Goal: Transaction & Acquisition: Purchase product/service

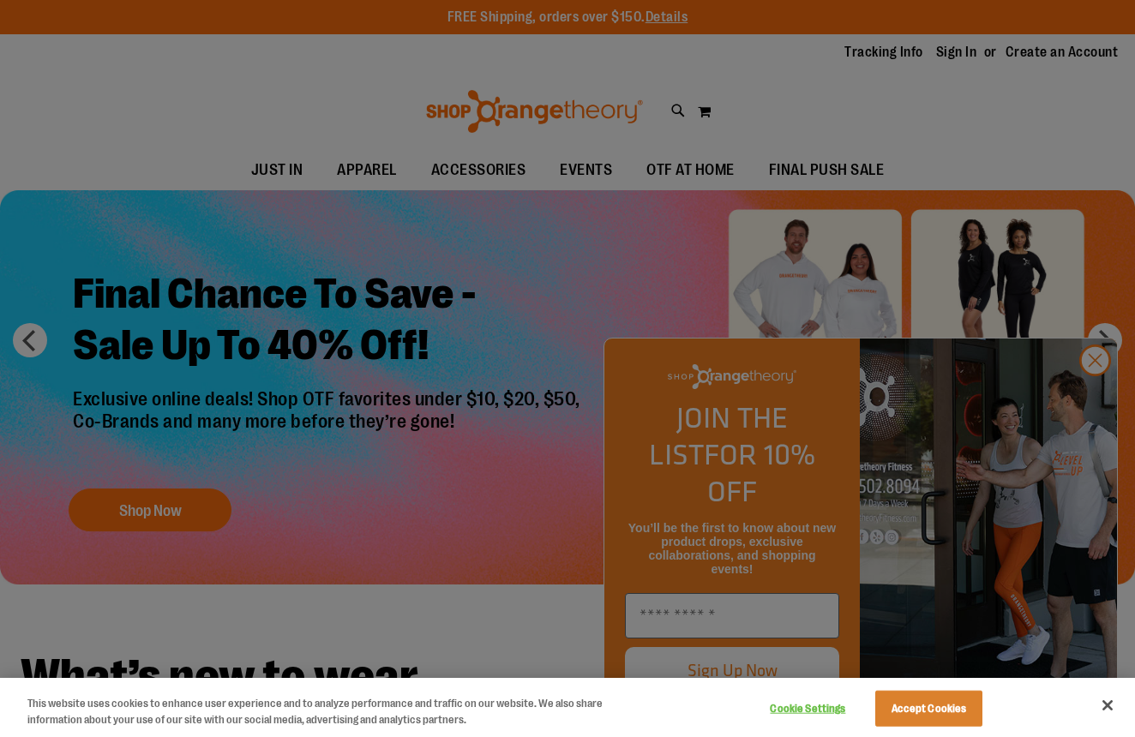
click at [953, 707] on button "Accept Cookies" at bounding box center [928, 709] width 107 height 36
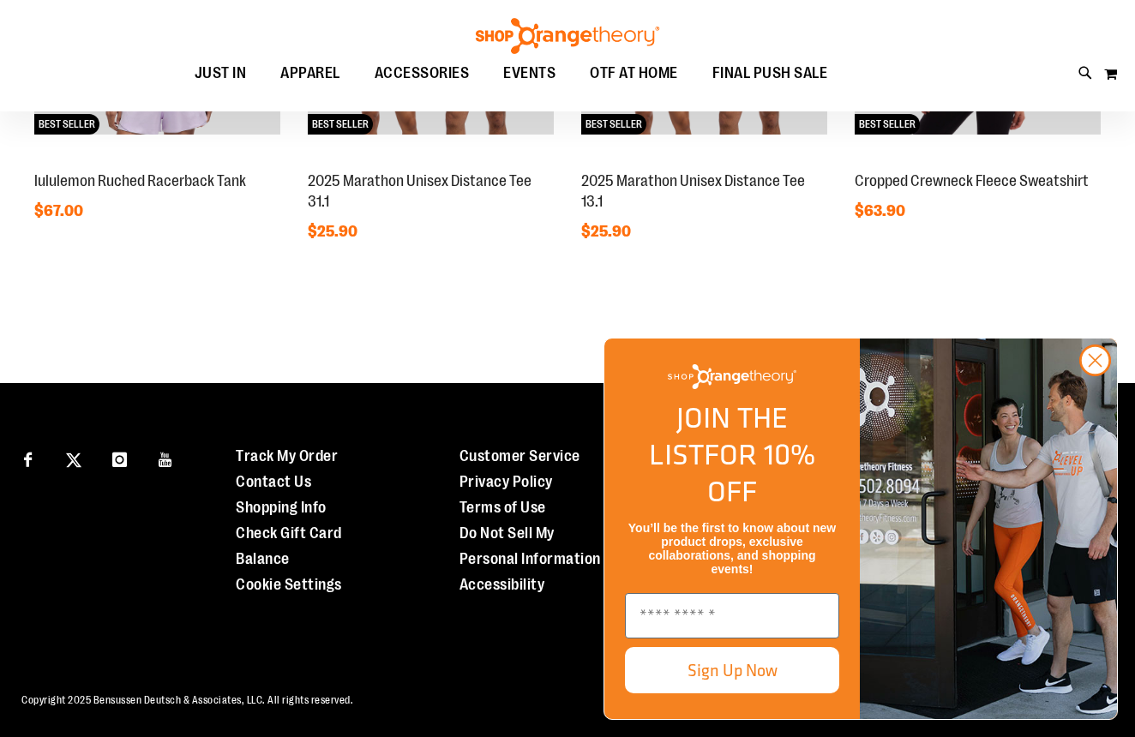
scroll to position [1505, 0]
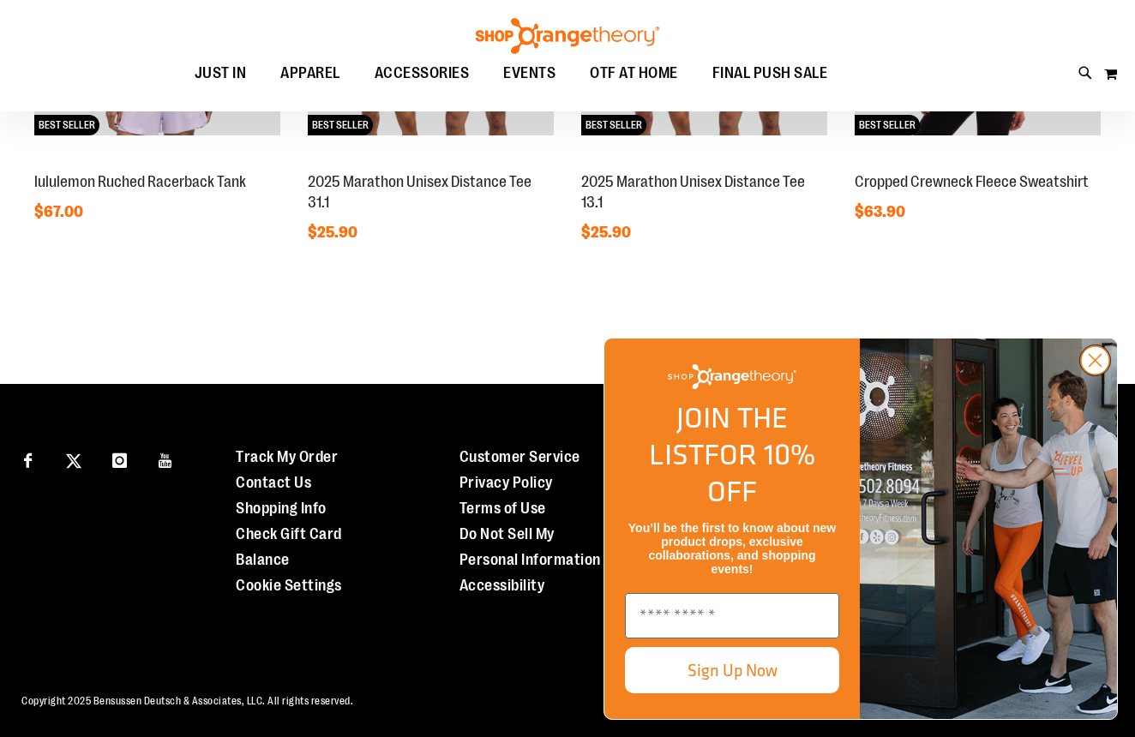
click at [1087, 374] on circle "Close dialog" at bounding box center [1095, 360] width 28 height 28
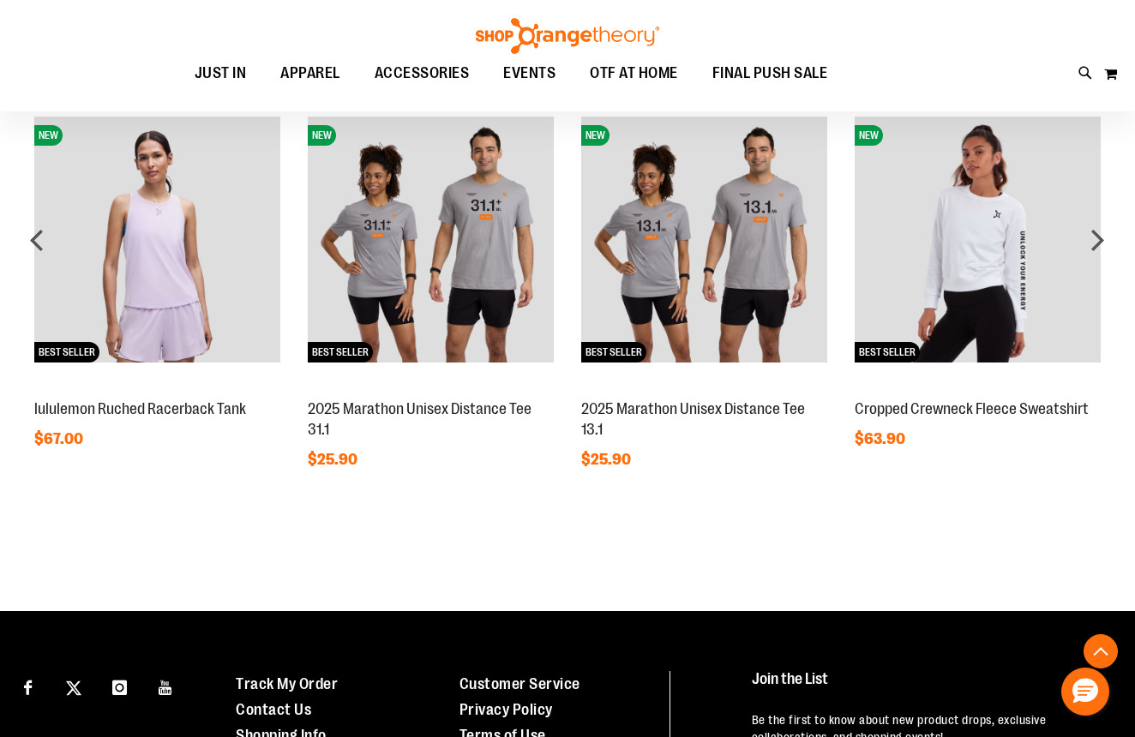
scroll to position [1254, 0]
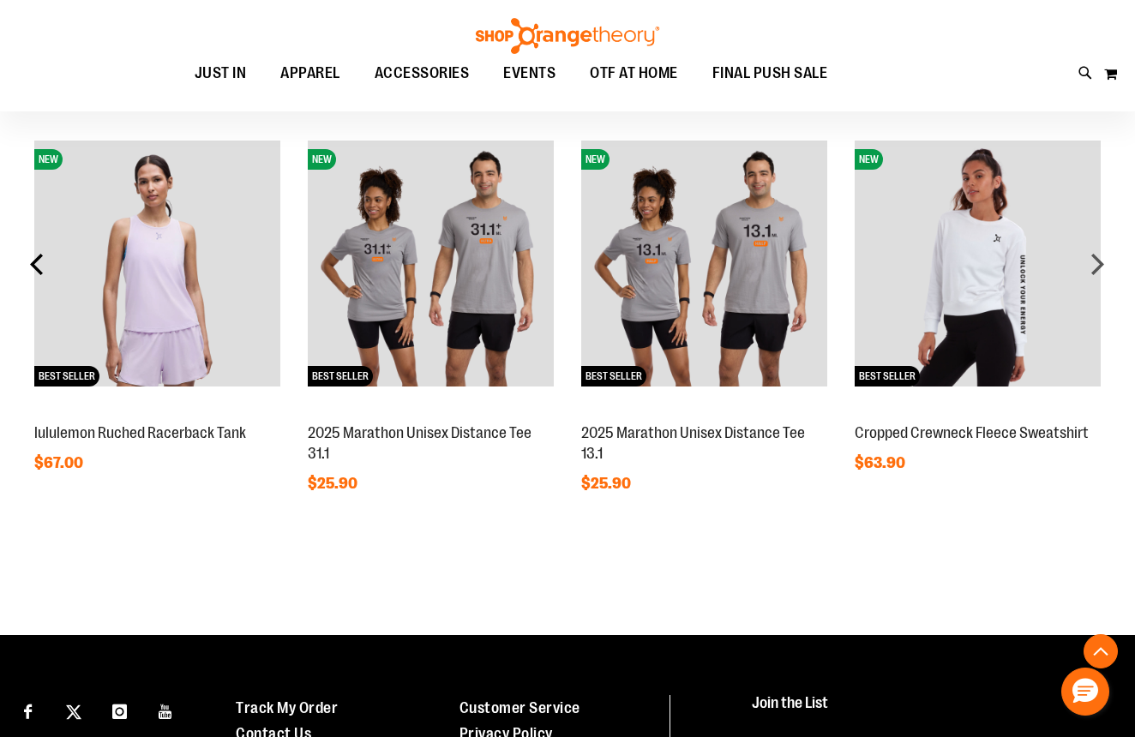
click at [45, 265] on div "prev" at bounding box center [38, 264] width 34 height 34
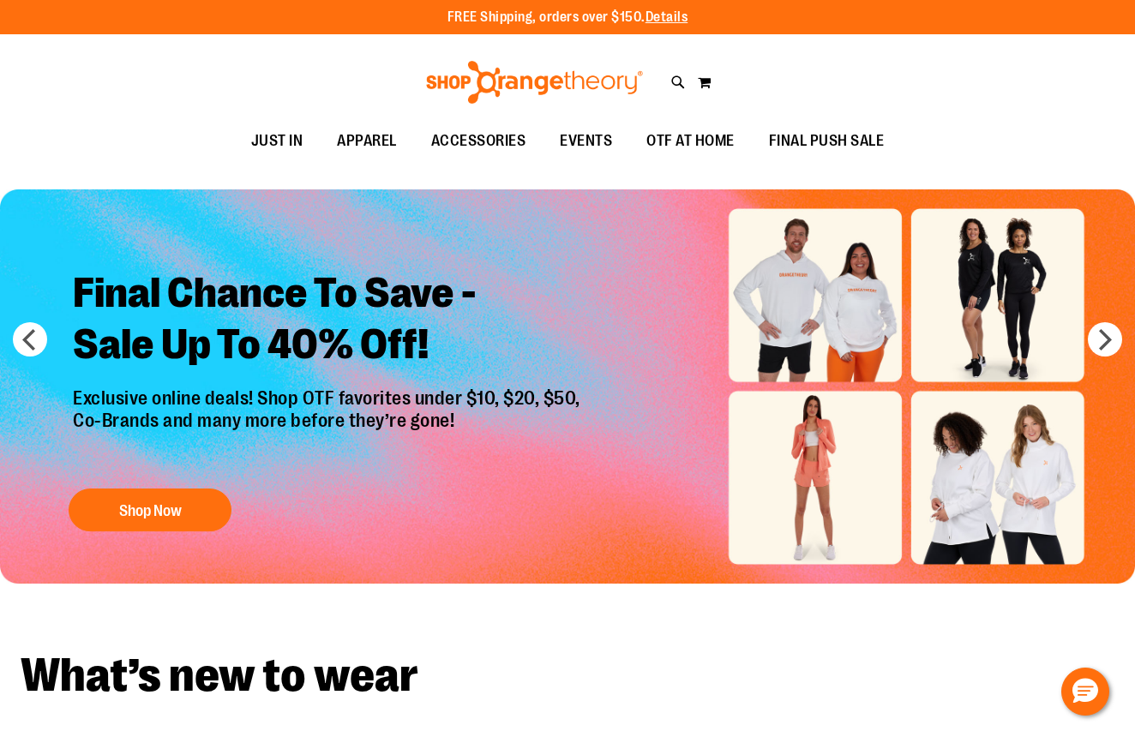
scroll to position [0, 0]
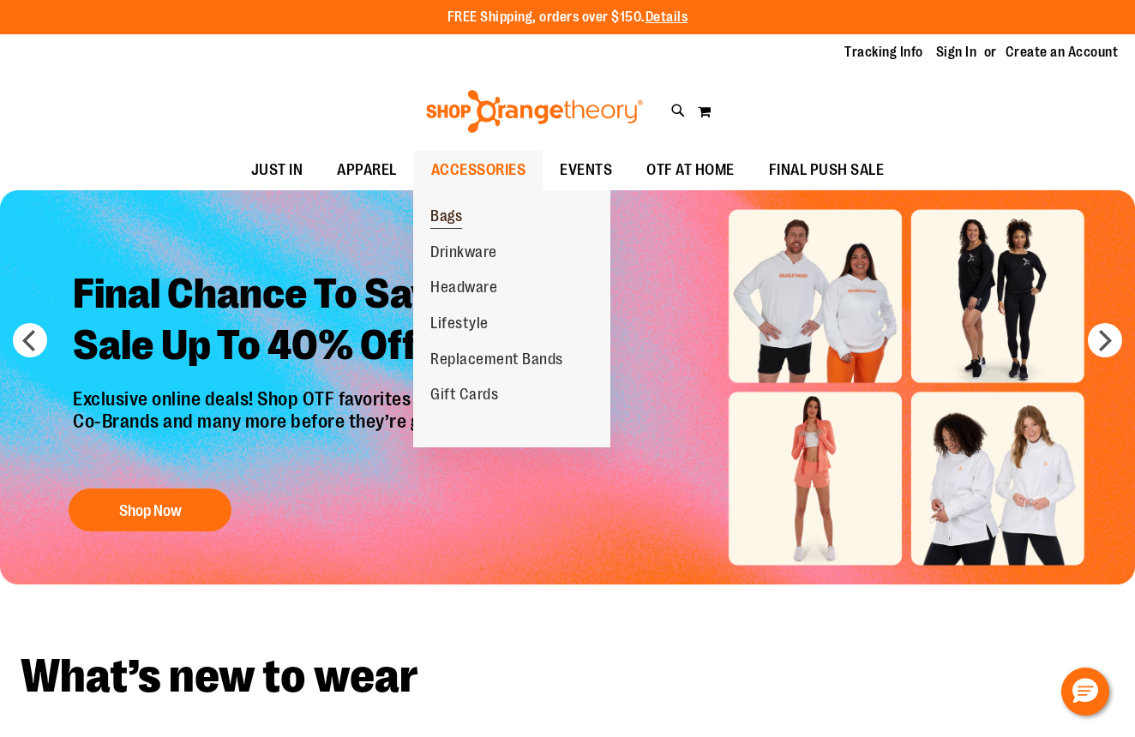
click at [452, 221] on span "Bags" at bounding box center [446, 217] width 32 height 21
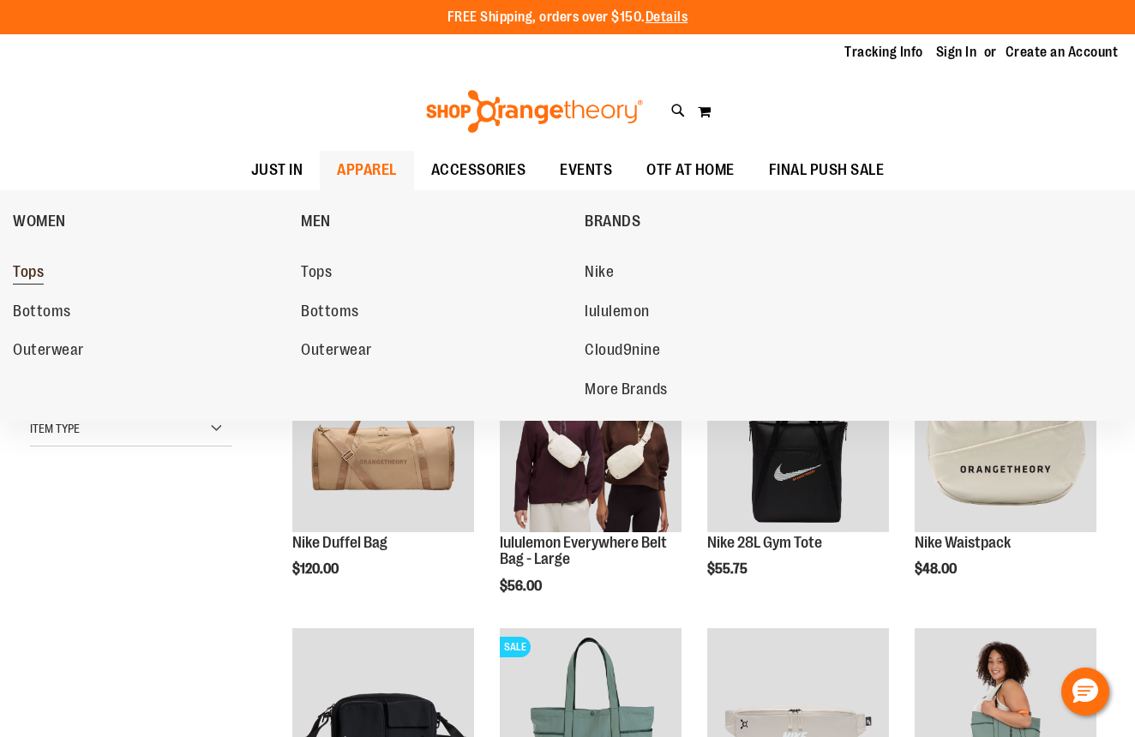
click at [41, 267] on span "Tops" at bounding box center [28, 273] width 31 height 21
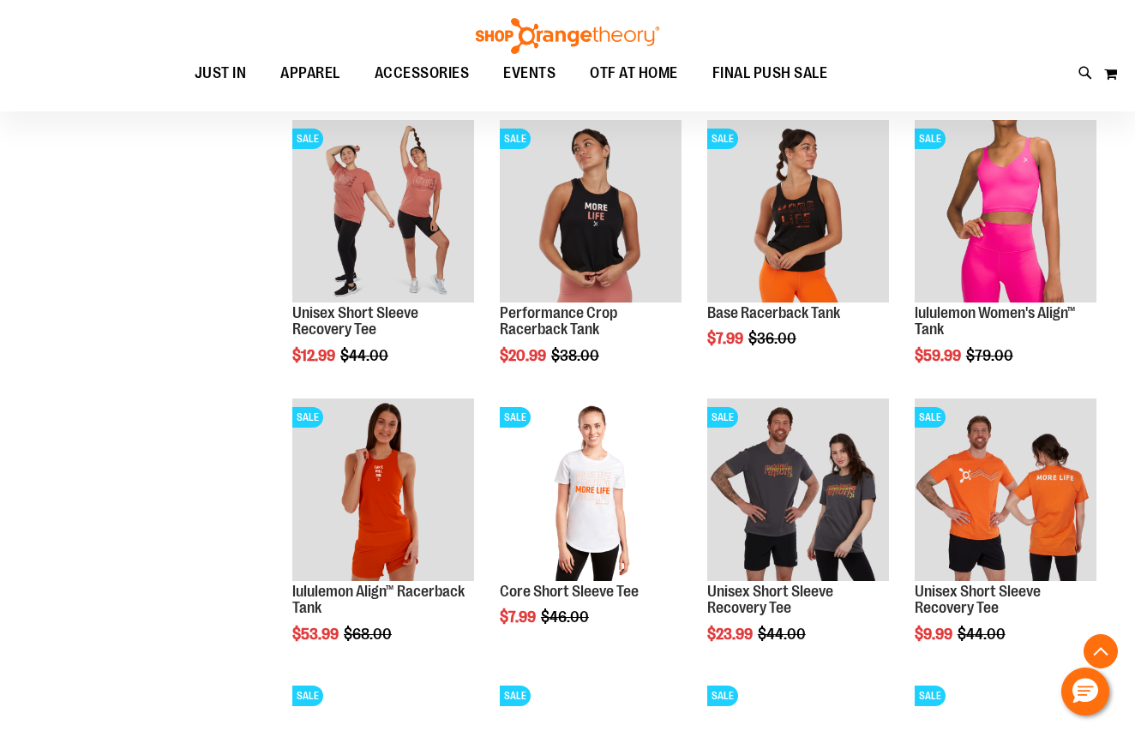
scroll to position [788, 0]
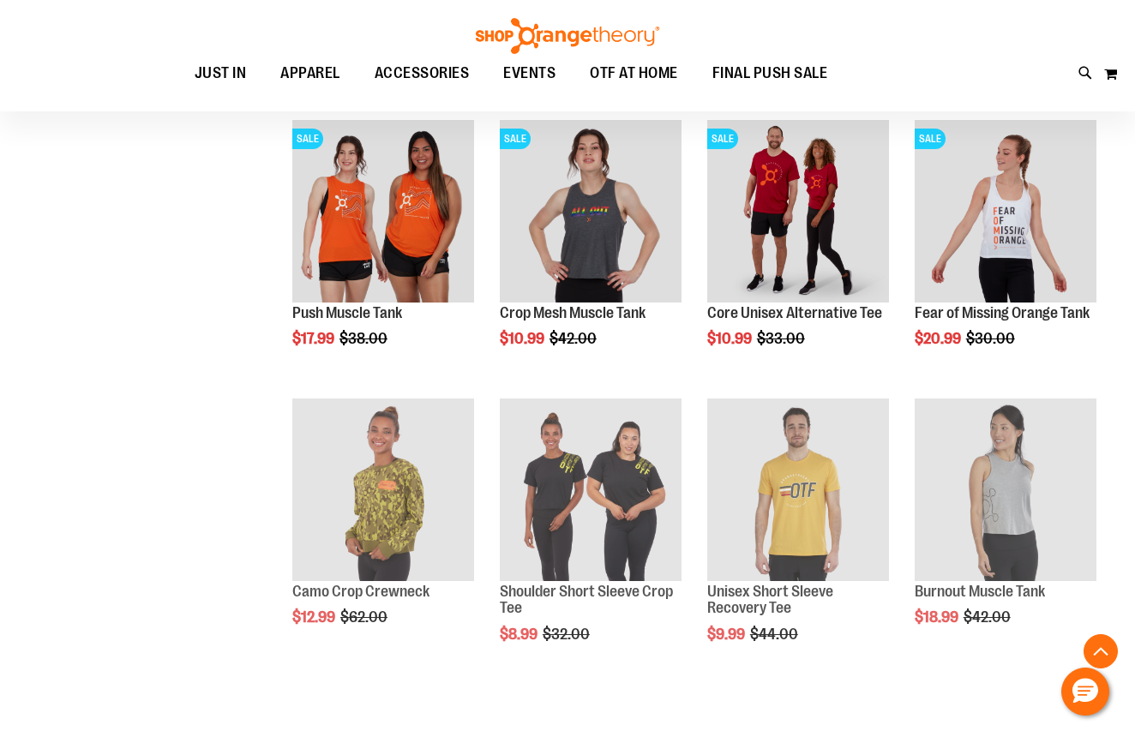
scroll to position [1641, 0]
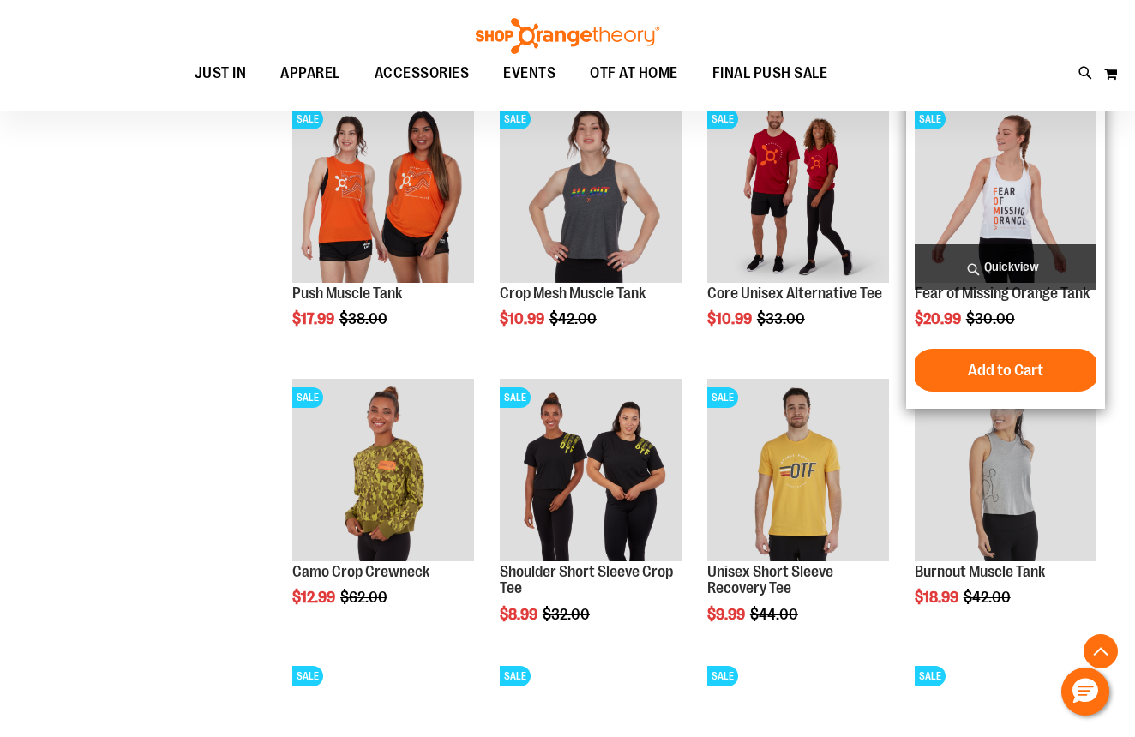
click at [1027, 153] on img "product" at bounding box center [1005, 191] width 182 height 182
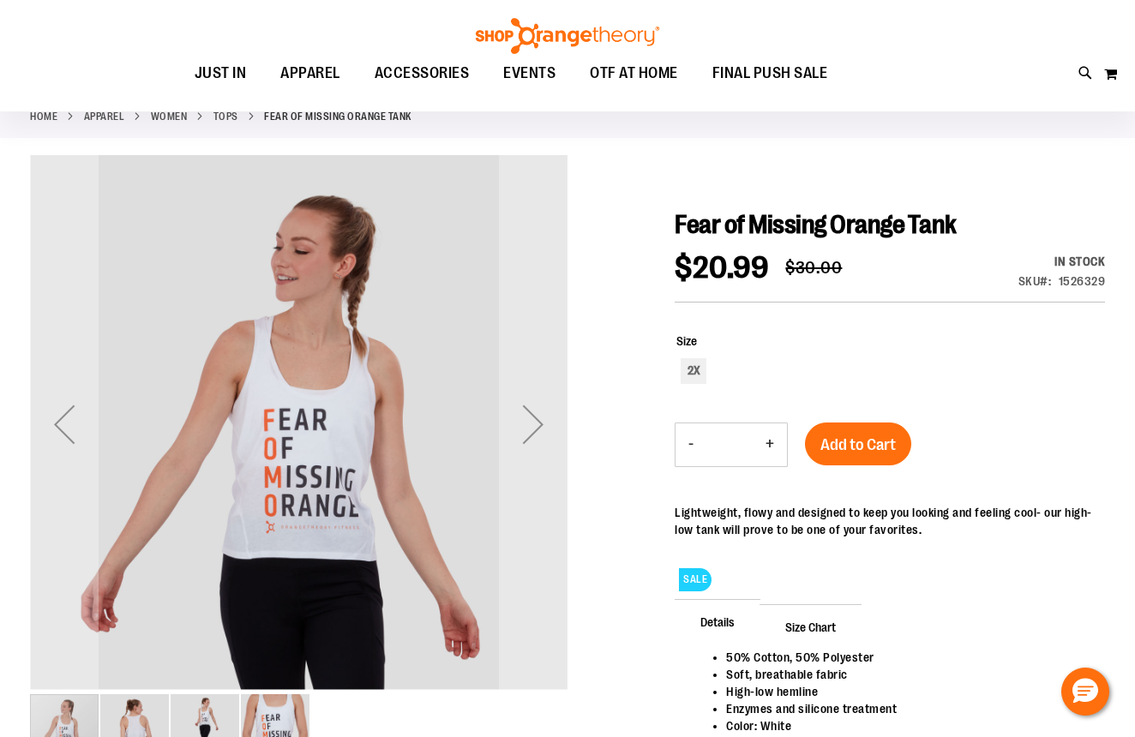
scroll to position [95, 0]
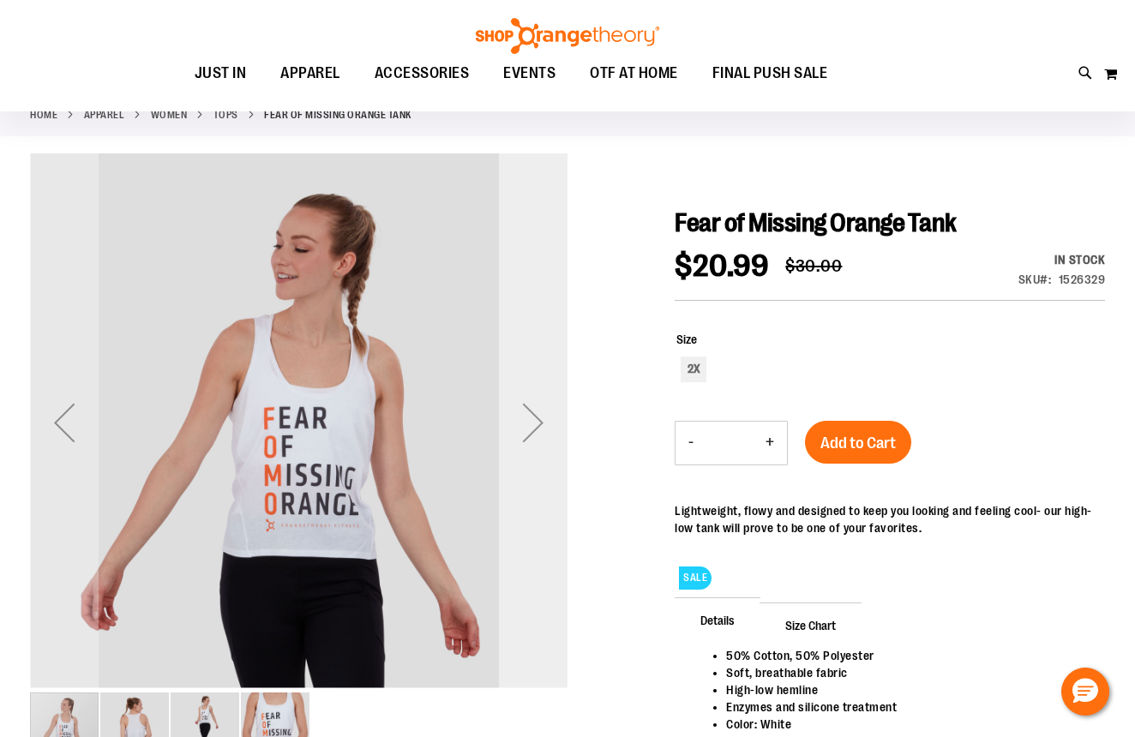
click at [542, 427] on div "Next" at bounding box center [533, 422] width 69 height 69
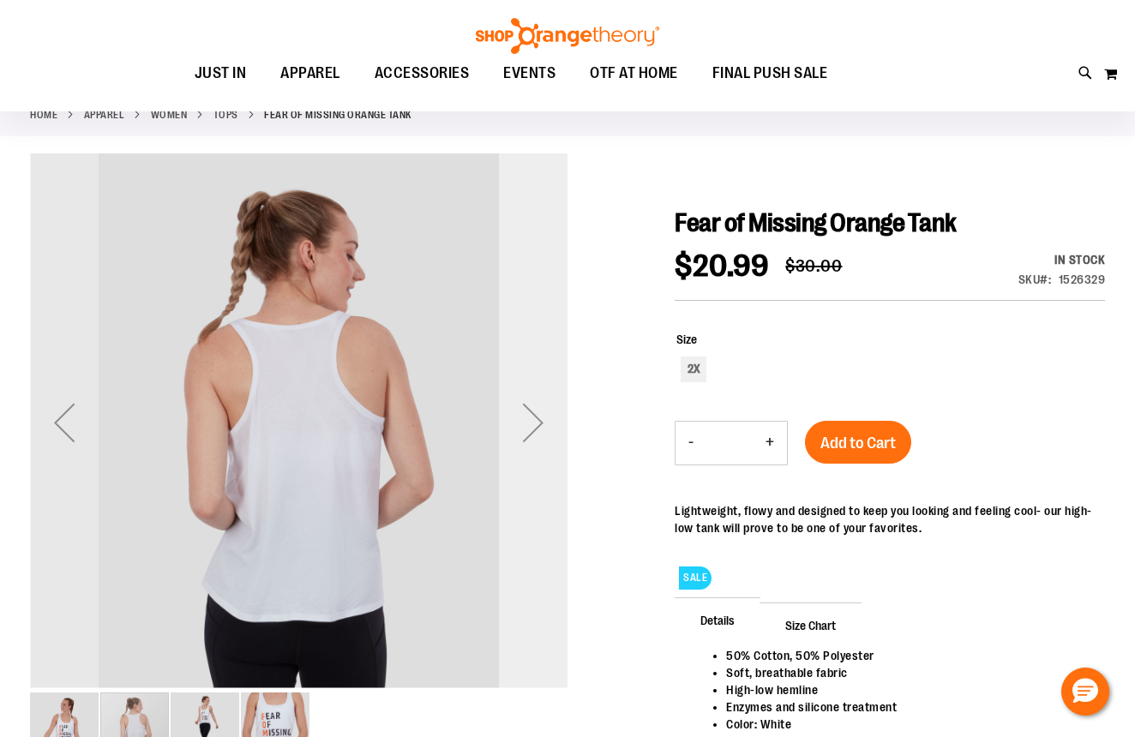
click at [542, 426] on div "Next" at bounding box center [533, 422] width 69 height 69
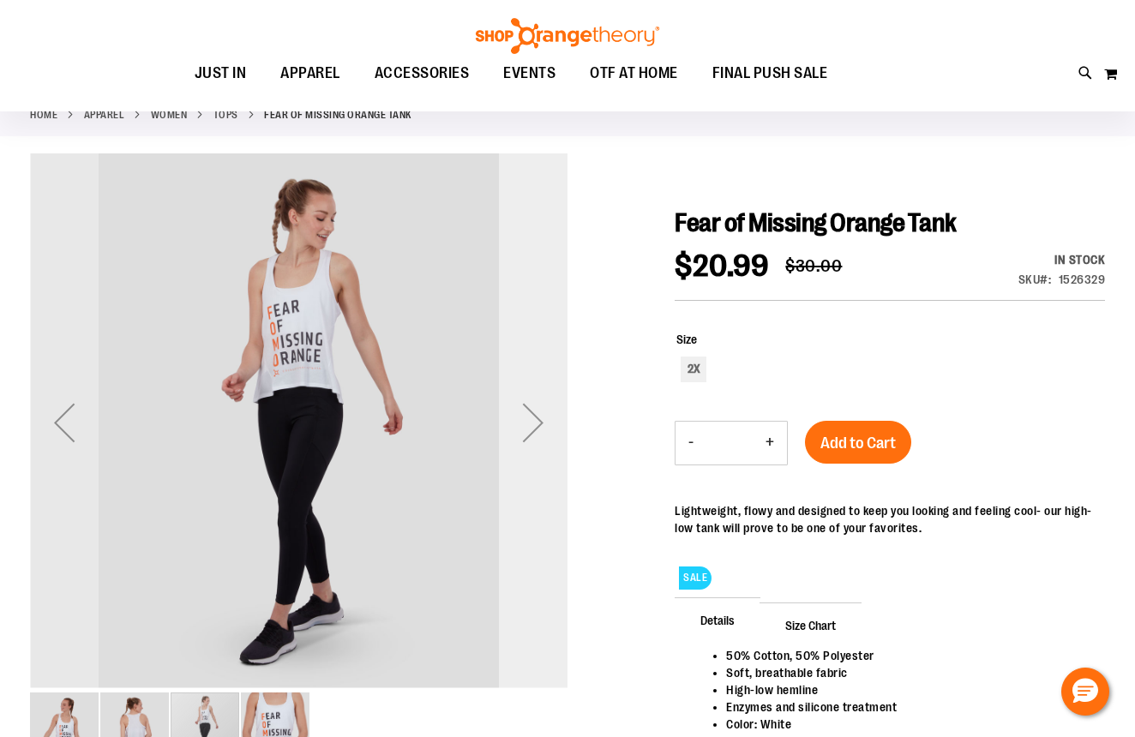
click at [542, 425] on div "Next" at bounding box center [533, 422] width 69 height 69
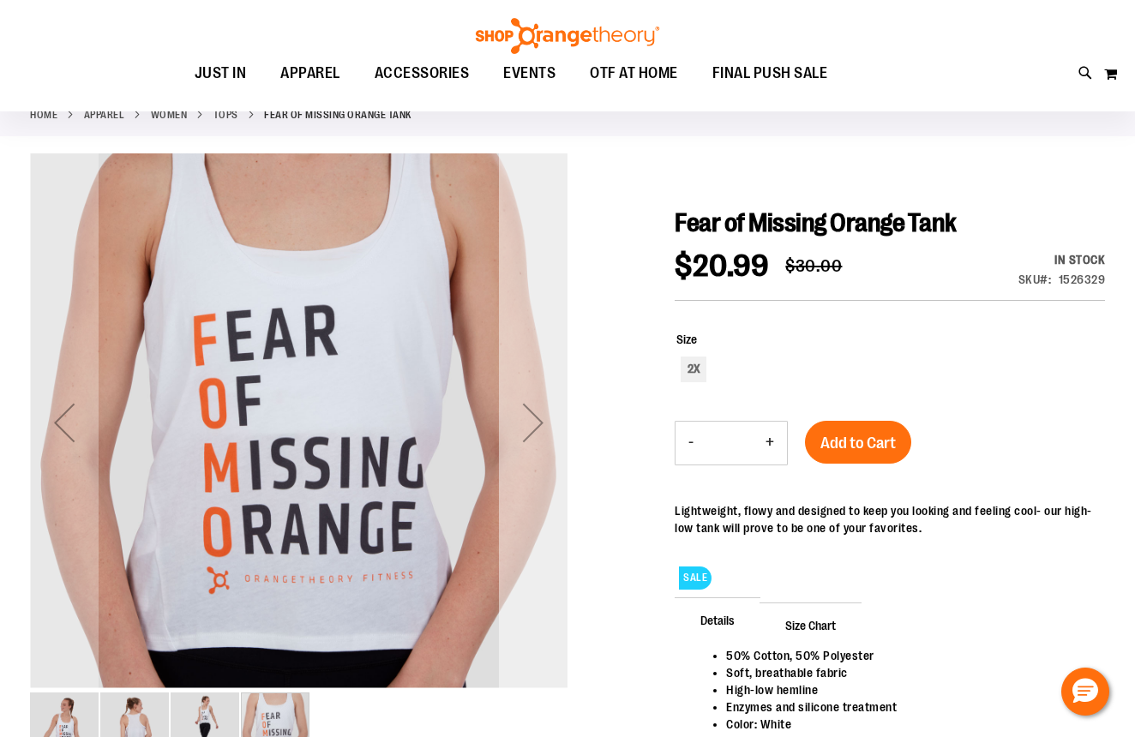
click at [542, 425] on div "Next" at bounding box center [533, 422] width 69 height 69
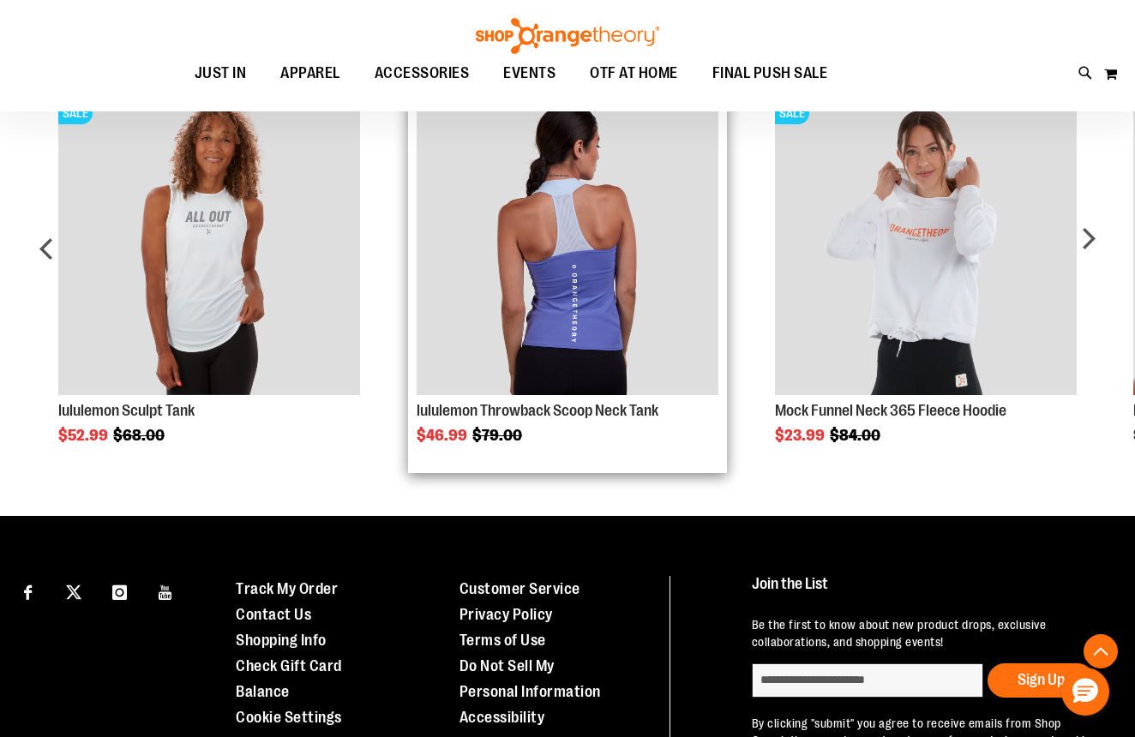
scroll to position [908, 0]
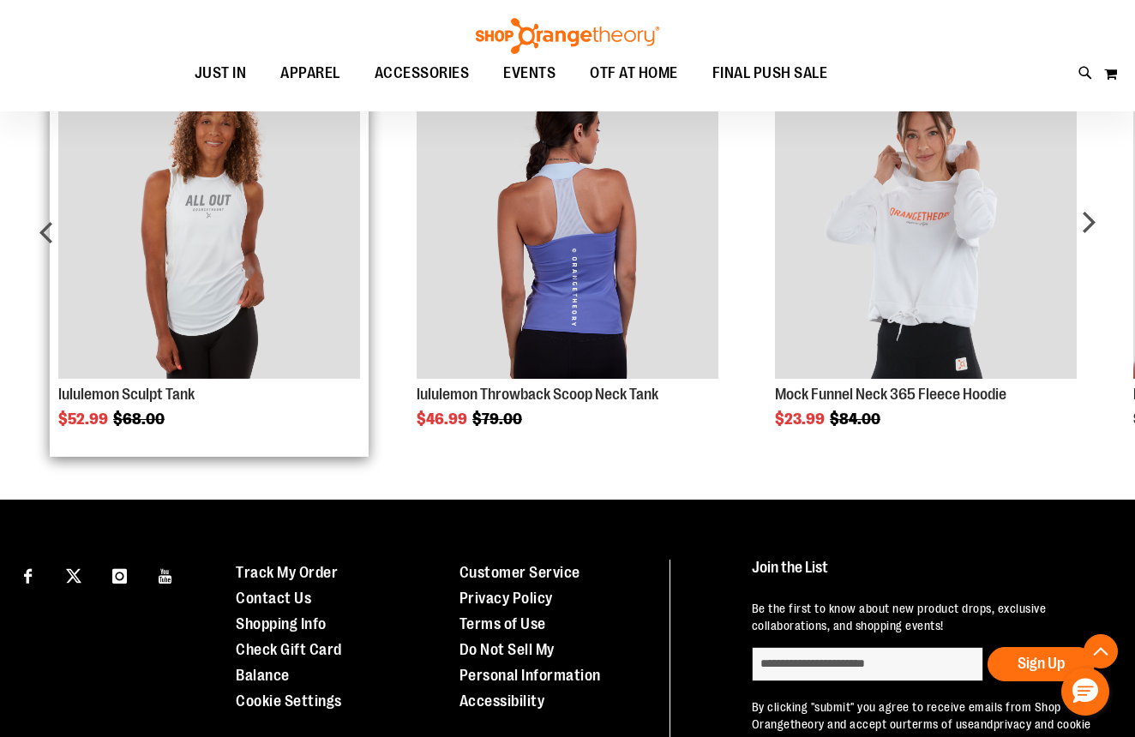
click at [177, 323] on img "Product Page Link" at bounding box center [209, 228] width 302 height 302
